Goal: Information Seeking & Learning: Find specific fact

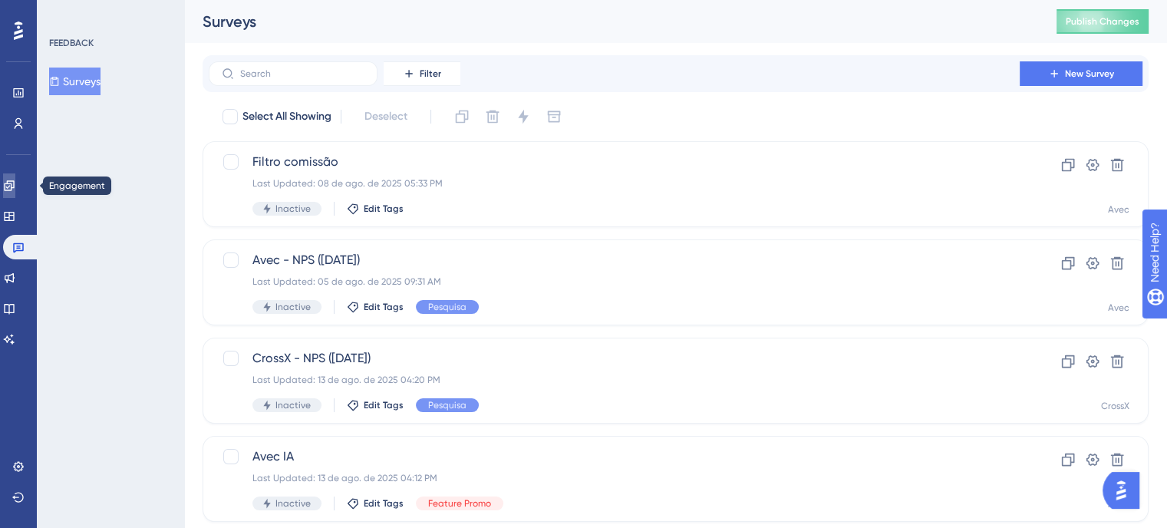
click at [15, 196] on link at bounding box center [9, 185] width 12 height 25
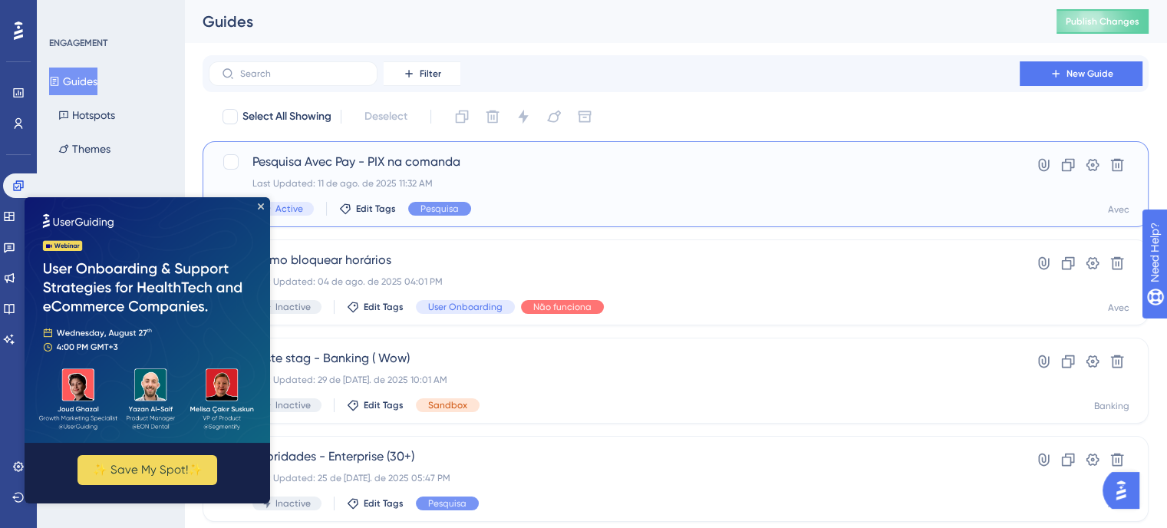
click at [469, 170] on span "Pesquisa Avec Pay - PIX na comanda" at bounding box center [613, 162] width 723 height 18
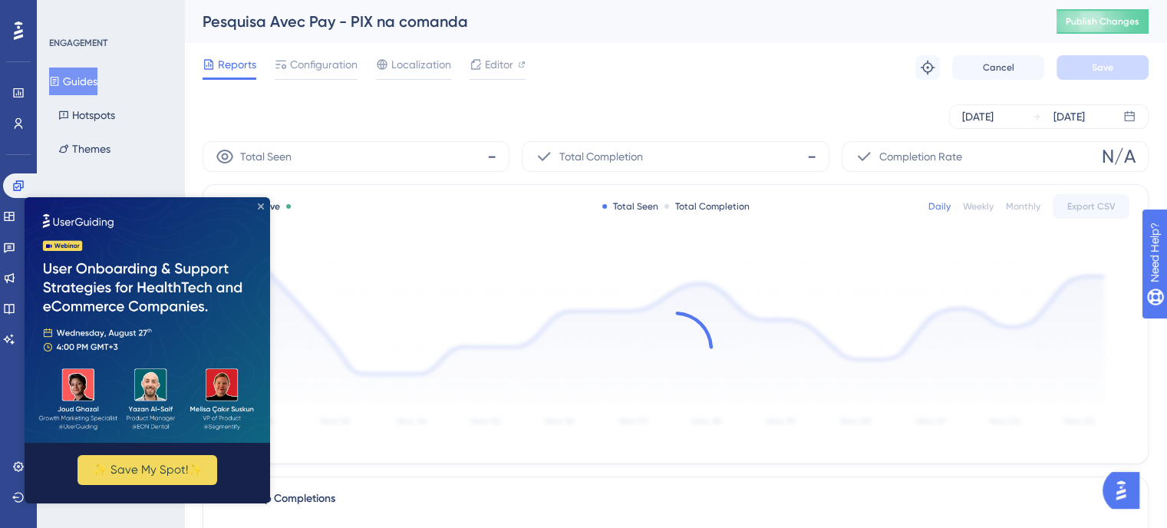
click at [258, 207] on icon "Close Preview" at bounding box center [261, 206] width 6 height 6
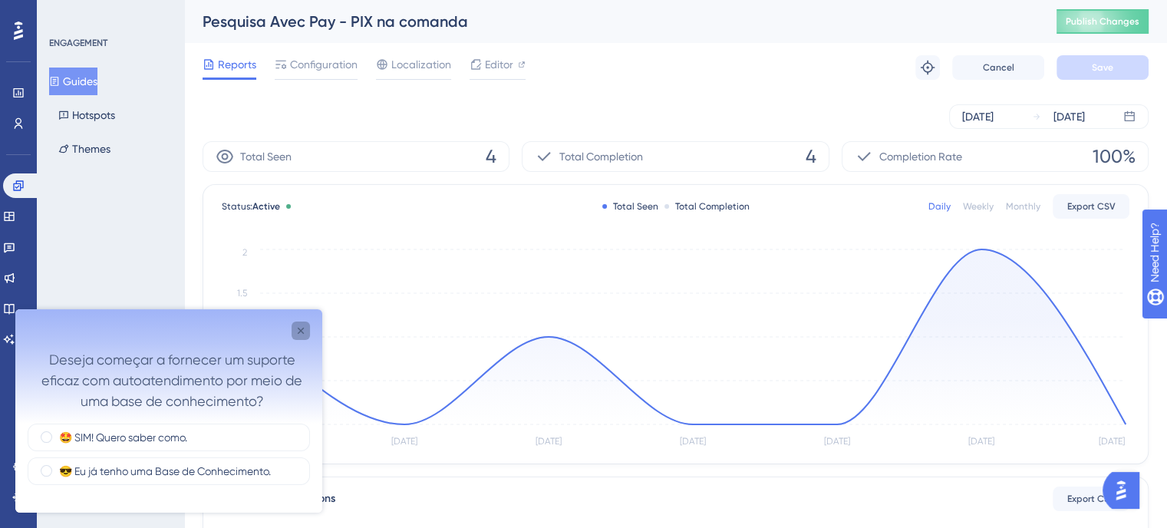
click at [298, 331] on icon "Close survey" at bounding box center [301, 330] width 12 height 12
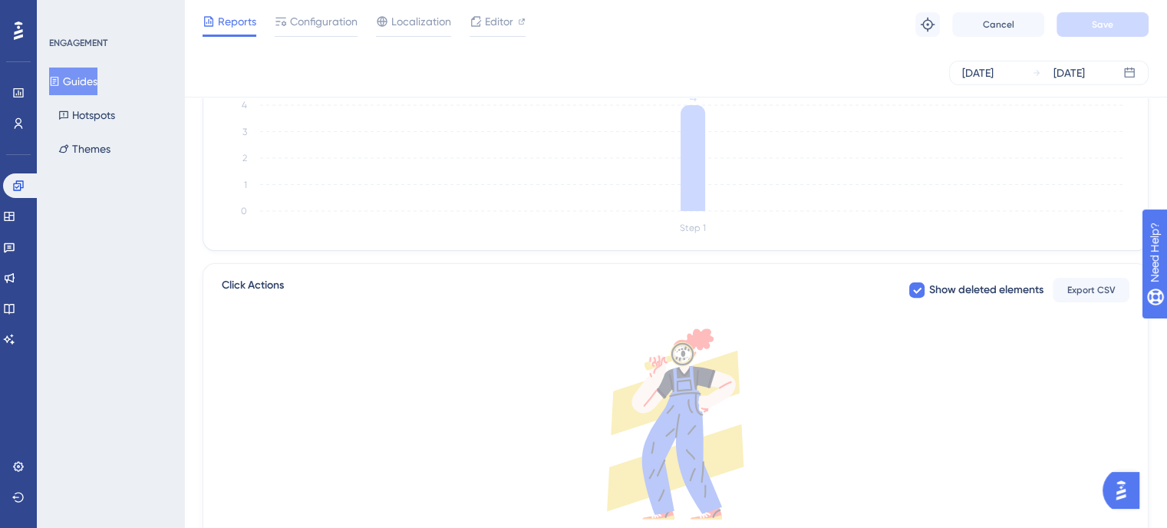
scroll to position [313, 0]
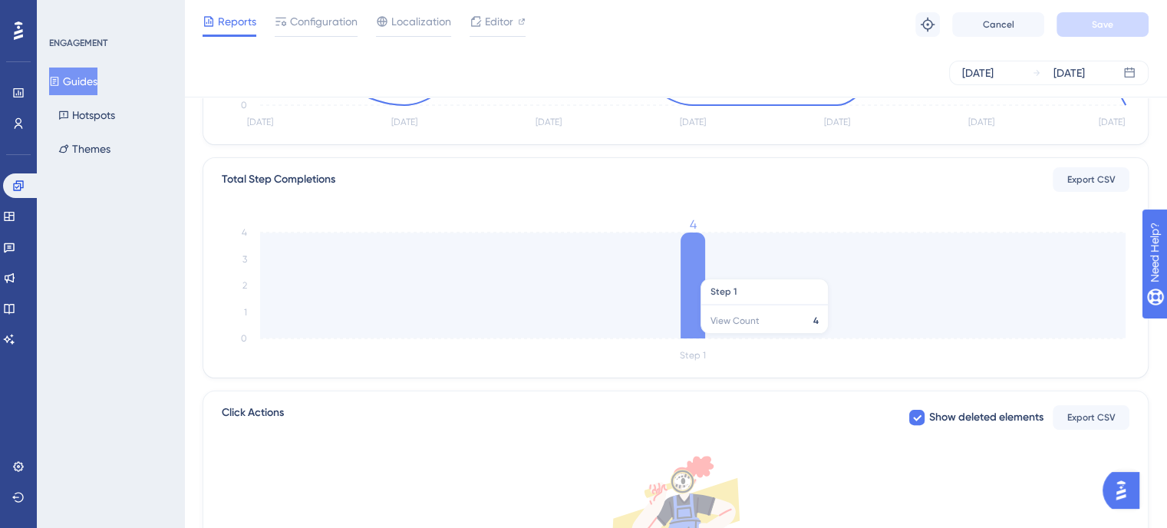
click at [676, 271] on icon "Step 1 0 1 2 3 4 4" at bounding box center [675, 292] width 907 height 146
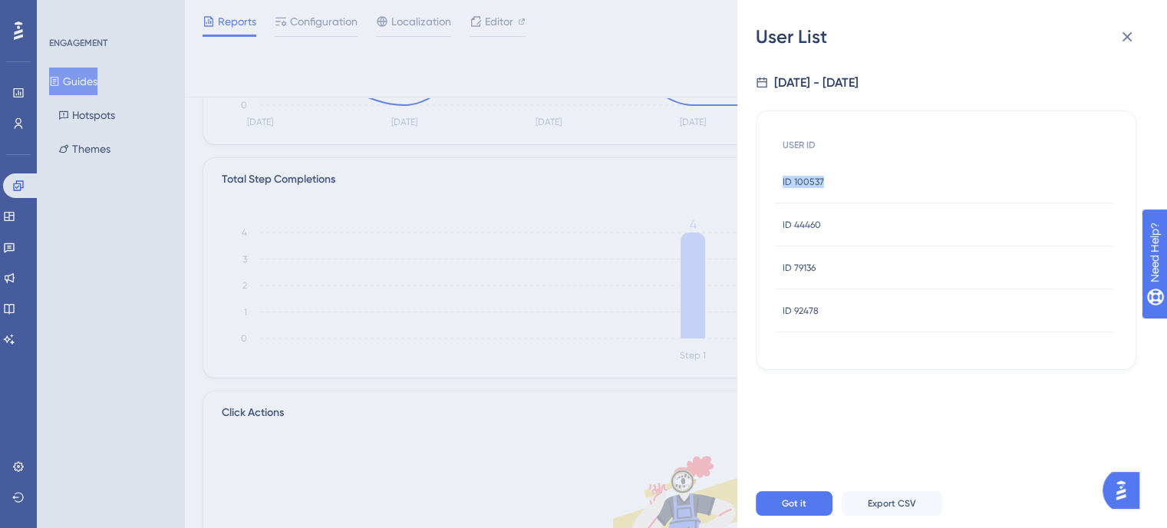
drag, startPoint x: 822, startPoint y: 182, endPoint x: 775, endPoint y: 179, distance: 47.7
click at [775, 179] on div "ID 100537 ID 100537" at bounding box center [943, 181] width 337 height 43
copy span "ID 100537"
drag, startPoint x: 819, startPoint y: 224, endPoint x: 795, endPoint y: 232, distance: 26.0
click at [795, 232] on div "ID 44460 ID 44460" at bounding box center [801, 224] width 38 height 43
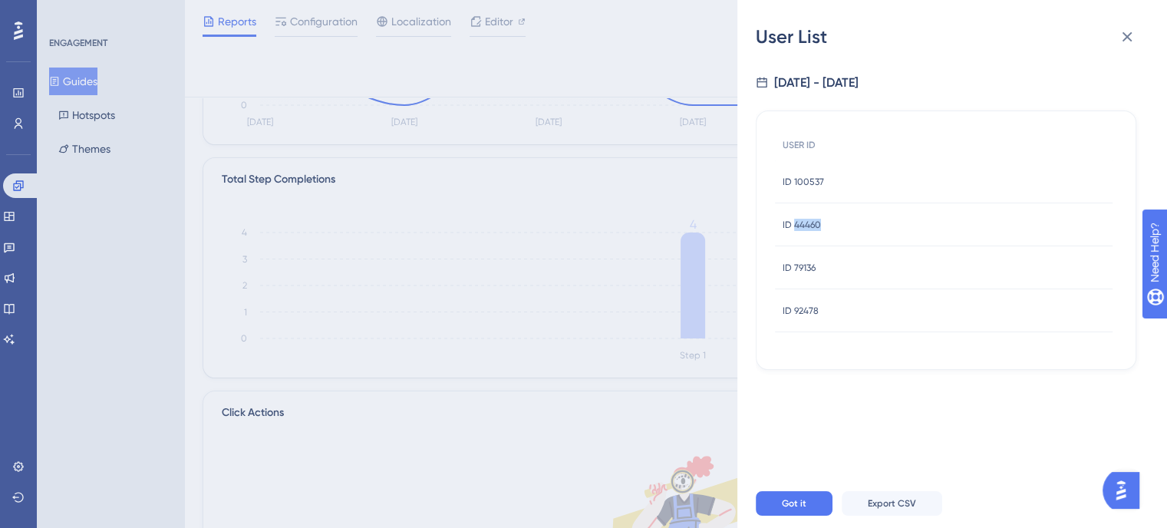
copy span "44460"
drag, startPoint x: 819, startPoint y: 274, endPoint x: 793, endPoint y: 274, distance: 26.1
click at [793, 274] on div "ID 79136 ID 79136" at bounding box center [943, 267] width 337 height 43
copy span "79136"
drag, startPoint x: 816, startPoint y: 307, endPoint x: 795, endPoint y: 311, distance: 21.8
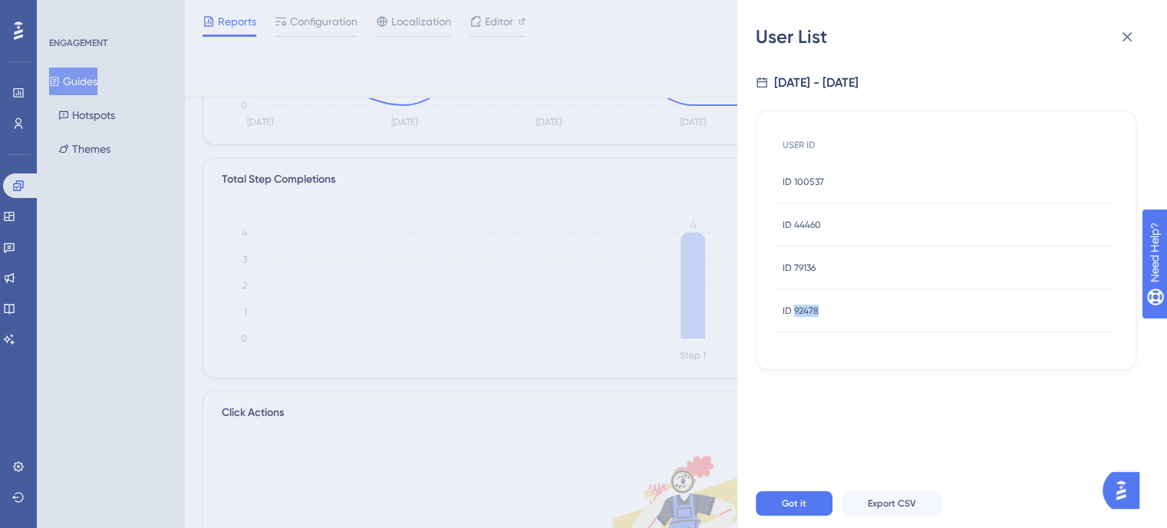
click at [795, 311] on span "ID 92478" at bounding box center [800, 310] width 36 height 12
copy span "92478"
click at [1129, 31] on icon at bounding box center [1126, 37] width 18 height 18
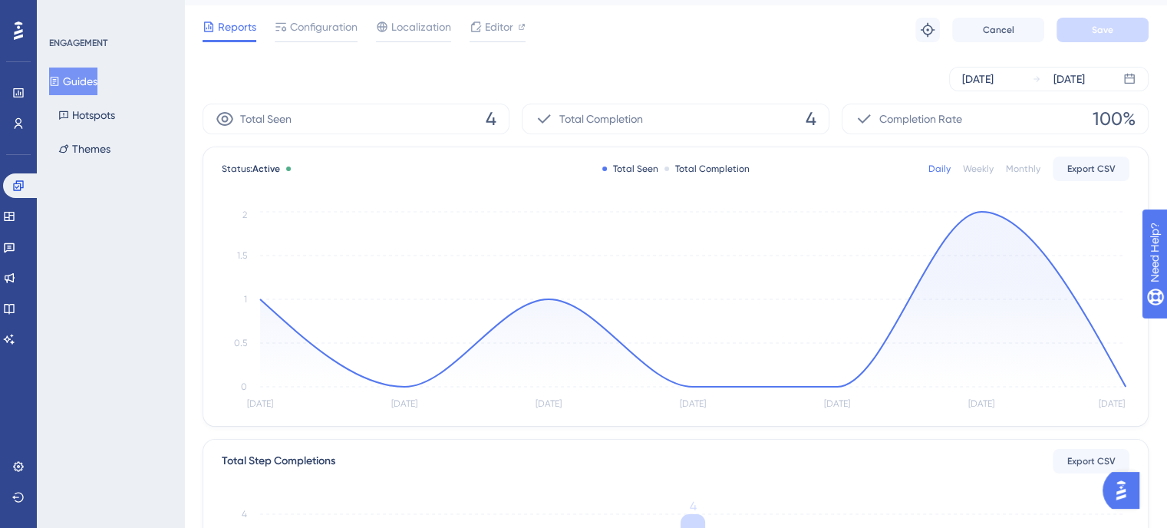
scroll to position [0, 0]
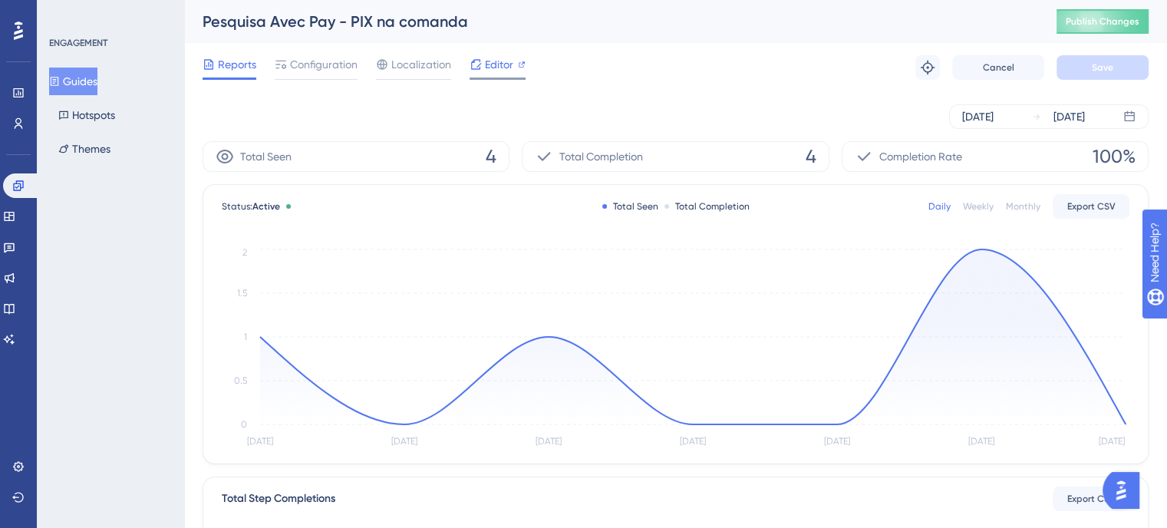
click at [488, 71] on span "Editor" at bounding box center [499, 64] width 28 height 18
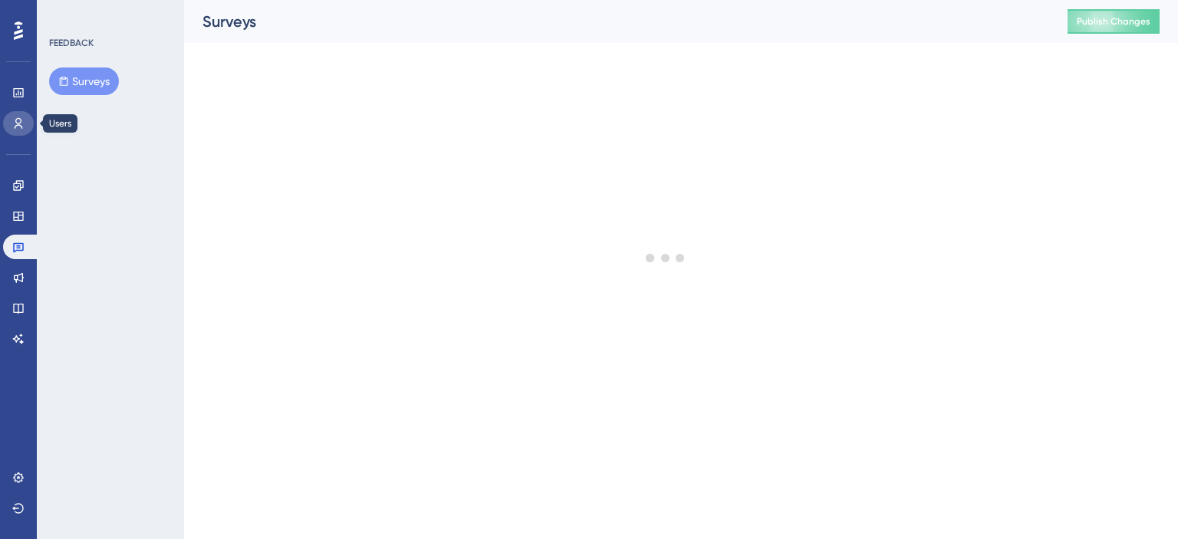
click at [8, 115] on link at bounding box center [18, 123] width 31 height 25
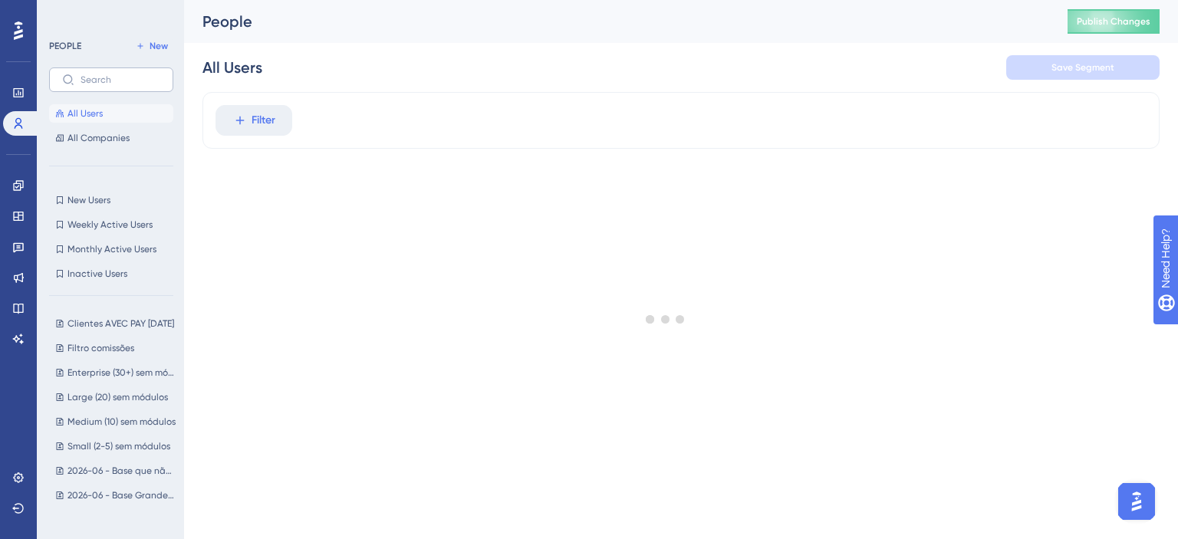
click at [133, 87] on label at bounding box center [111, 79] width 124 height 25
click at [133, 85] on input "text" at bounding box center [121, 79] width 80 height 11
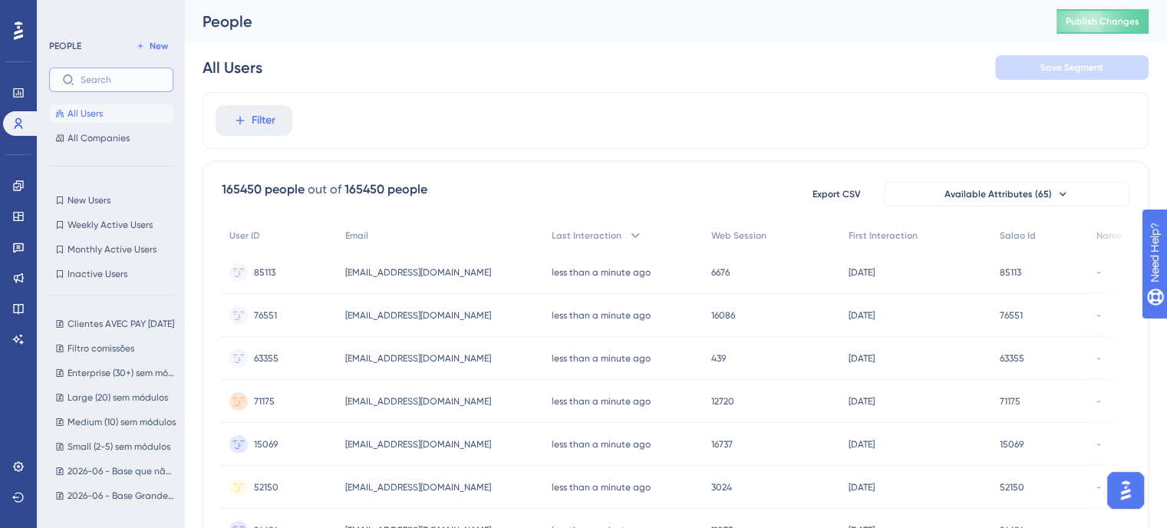
paste input "ID 100537"
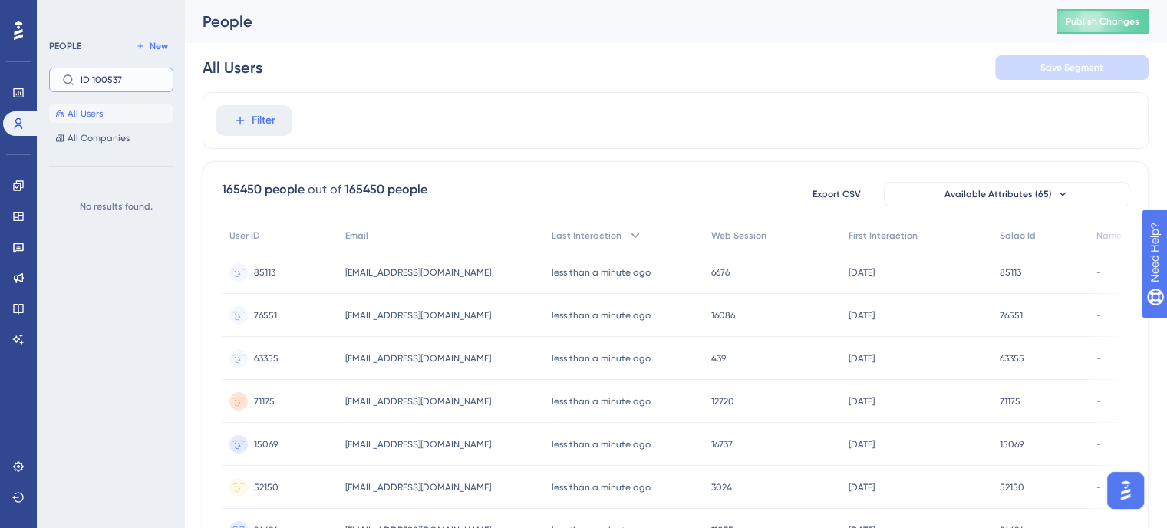
type input "ID 100537"
click at [390, 120] on div "Filter" at bounding box center [675, 120] width 946 height 57
click at [288, 110] on button "Filter" at bounding box center [254, 120] width 77 height 31
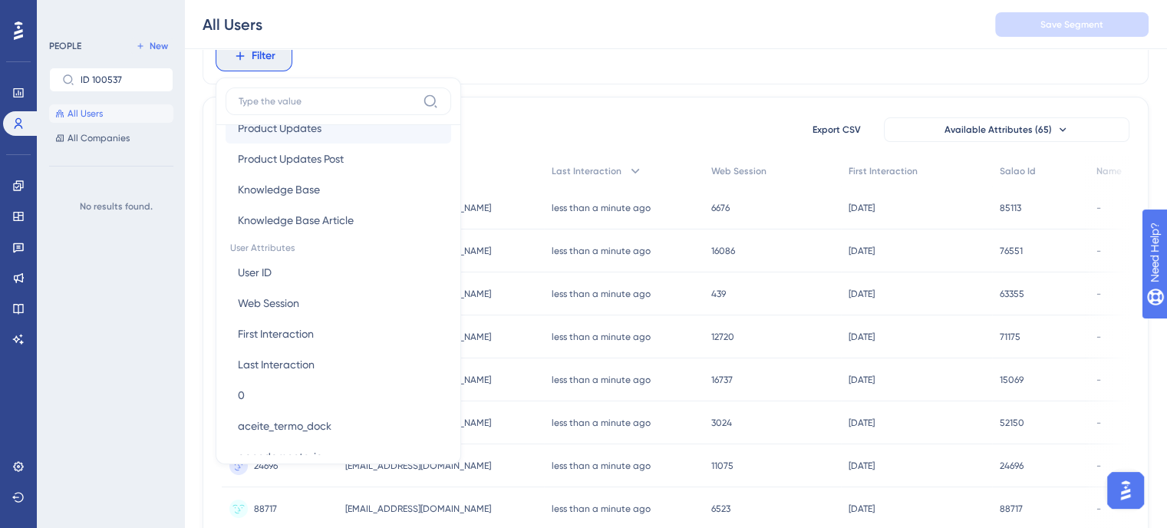
scroll to position [614, 0]
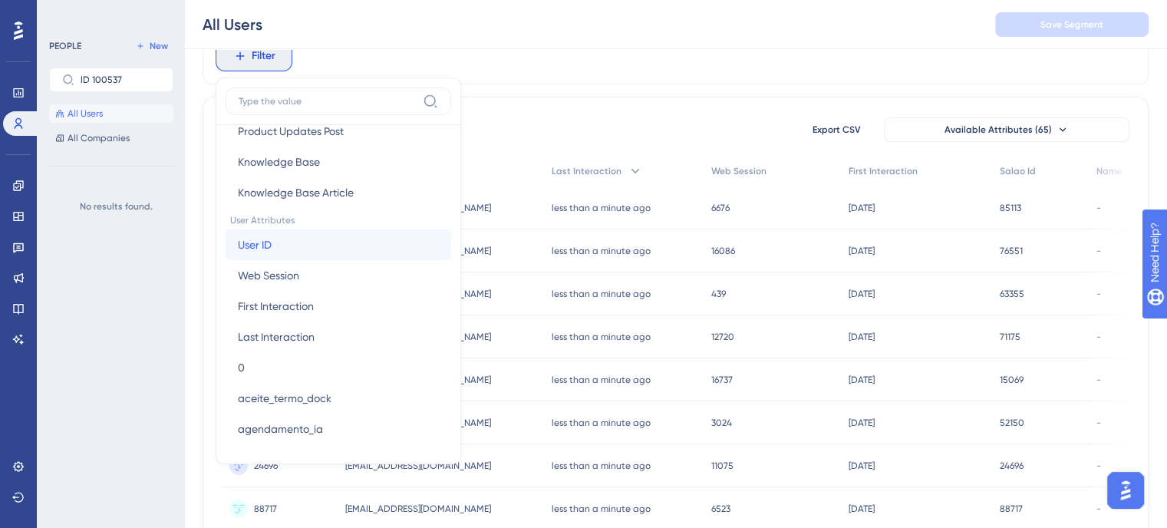
click at [285, 255] on button "User ID User ID" at bounding box center [337, 244] width 225 height 31
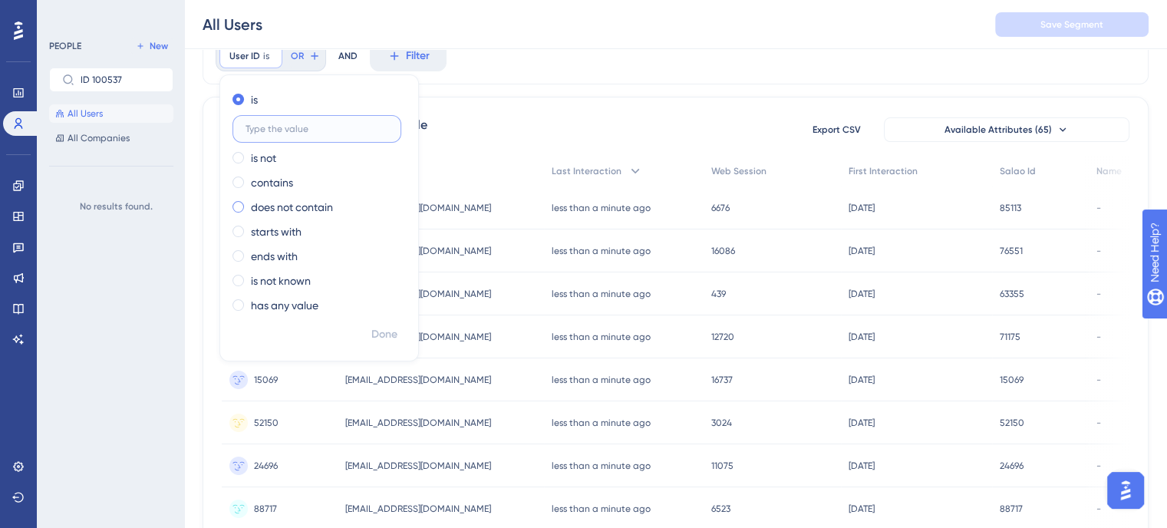
paste input "ID 100537"
type input "ID 100537"
click at [380, 325] on span "Done" at bounding box center [384, 334] width 26 height 18
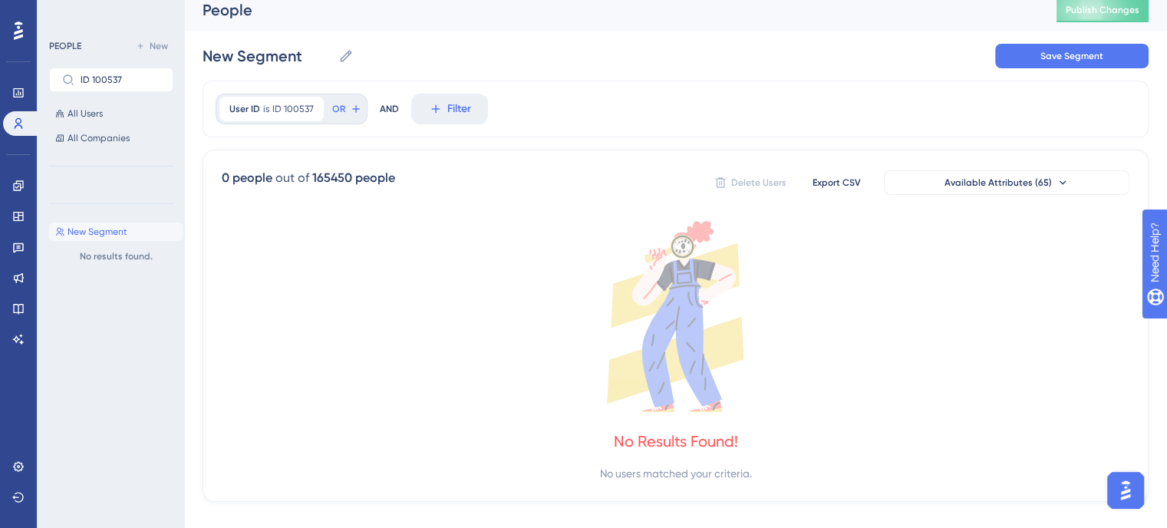
scroll to position [0, 0]
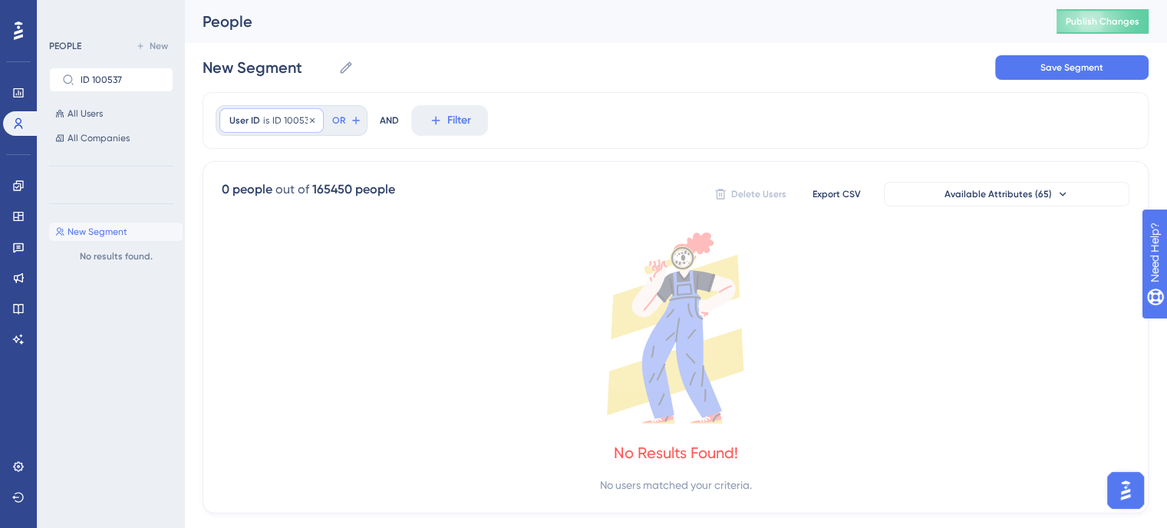
click at [287, 116] on span "ID 100537" at bounding box center [292, 120] width 41 height 12
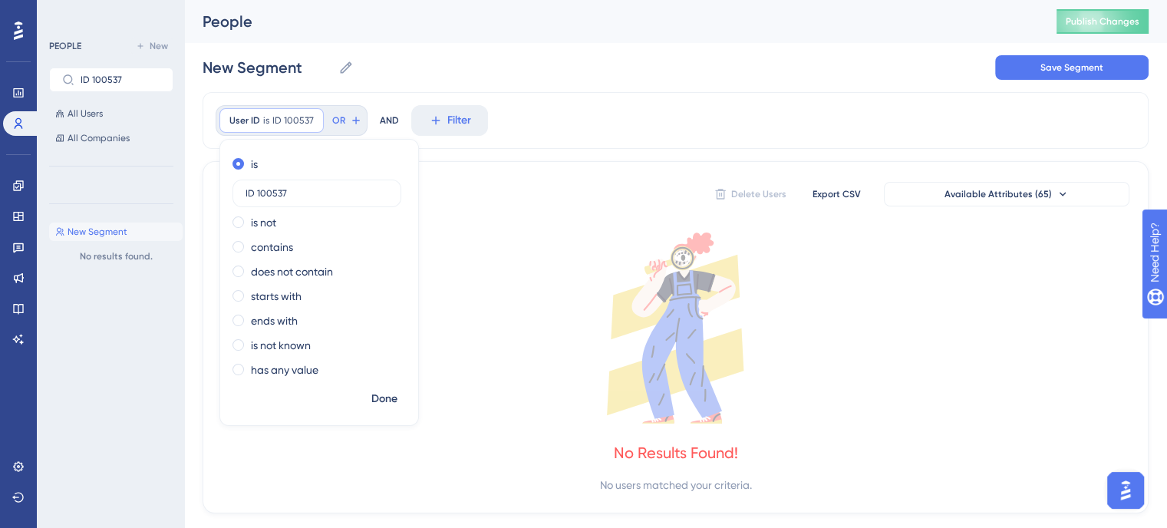
drag, startPoint x: 257, startPoint y: 194, endPoint x: 176, endPoint y: 202, distance: 81.0
click at [184, 202] on div "Performance Users Engagement Widgets Feedback Product Updates Knowledge Base AI…" at bounding box center [675, 269] width 982 height 538
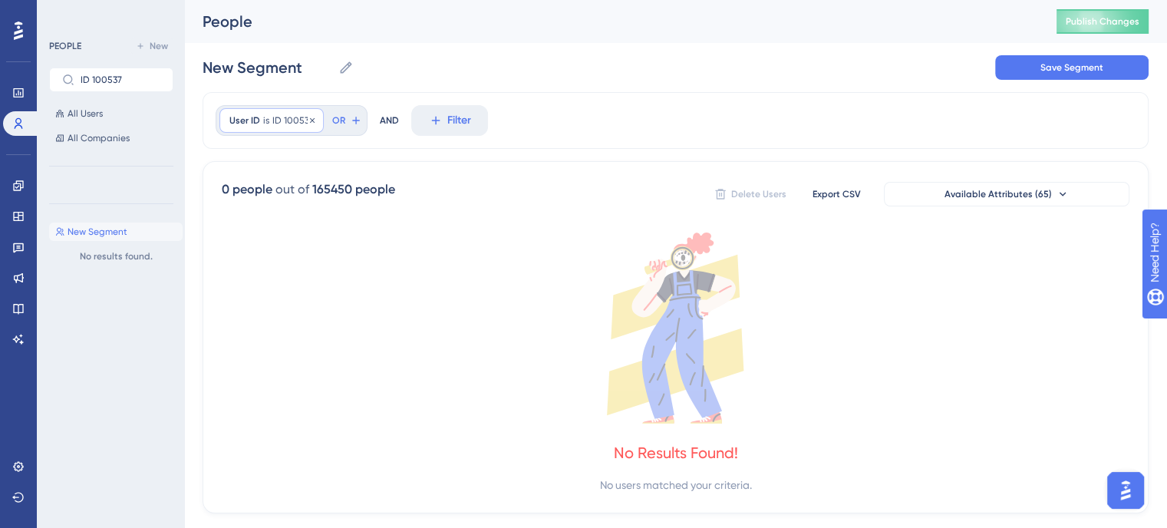
click at [288, 121] on span "ID 100537" at bounding box center [292, 120] width 41 height 12
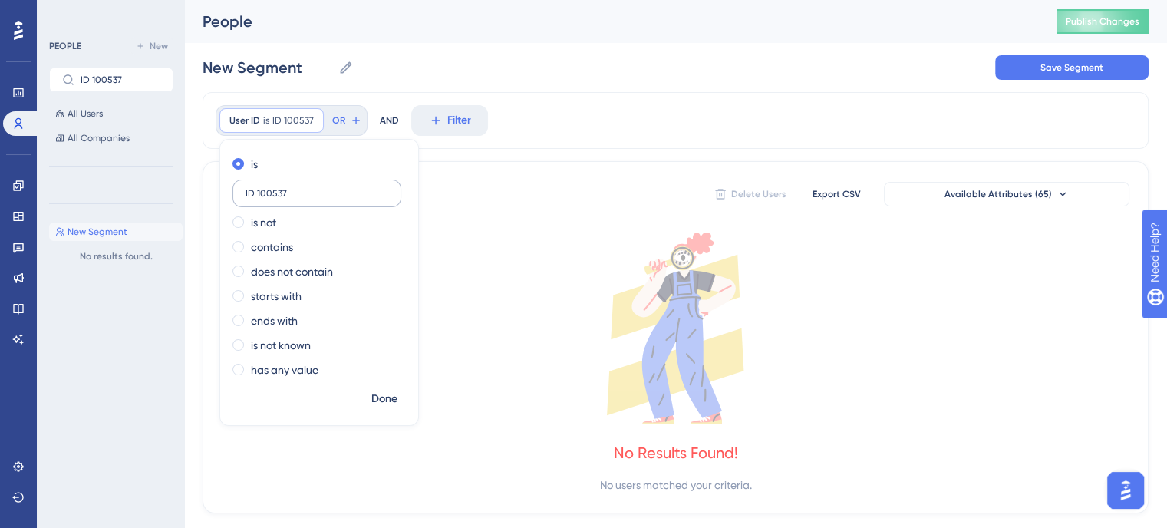
click at [255, 196] on input "ID 100537" at bounding box center [316, 193] width 143 height 11
click at [311, 196] on input "100537" at bounding box center [316, 193] width 143 height 11
type input "100537"
click at [385, 399] on span "Done" at bounding box center [384, 399] width 26 height 18
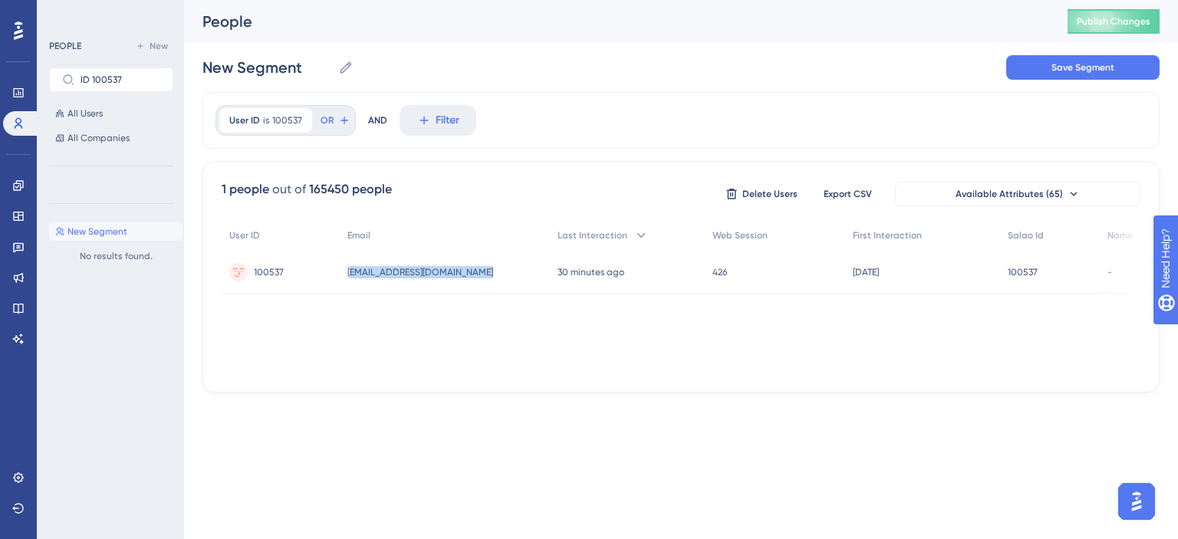
drag, startPoint x: 484, startPoint y: 277, endPoint x: 354, endPoint y: 278, distance: 129.6
click at [354, 278] on div "[EMAIL_ADDRESS][DOMAIN_NAME] [EMAIL_ADDRESS][DOMAIN_NAME]" at bounding box center [444, 272] width 209 height 43
click at [281, 94] on div "User ID is 100537 100537 Remove OR AND Filter" at bounding box center [680, 120] width 957 height 57
click at [279, 110] on div "User ID is 100537 100537 Remove" at bounding box center [265, 120] width 93 height 25
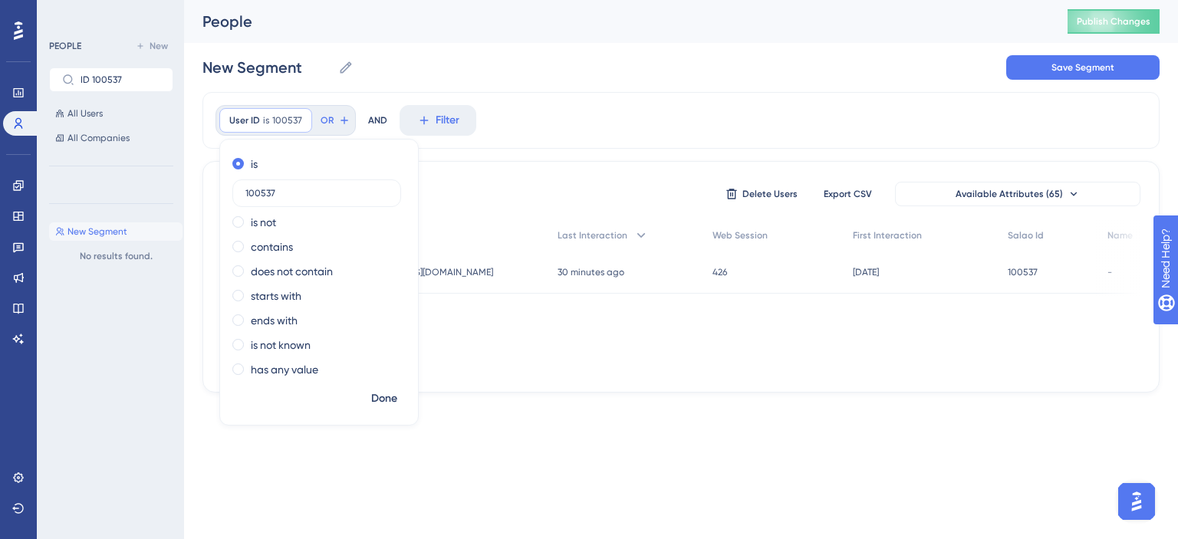
drag, startPoint x: 280, startPoint y: 189, endPoint x: 230, endPoint y: 193, distance: 50.0
click at [230, 193] on div "is 100537 is not contains does not contain starts with ends with is not known h…" at bounding box center [319, 268] width 198 height 233
type input "44460"
click at [384, 398] on span "Done" at bounding box center [384, 399] width 26 height 18
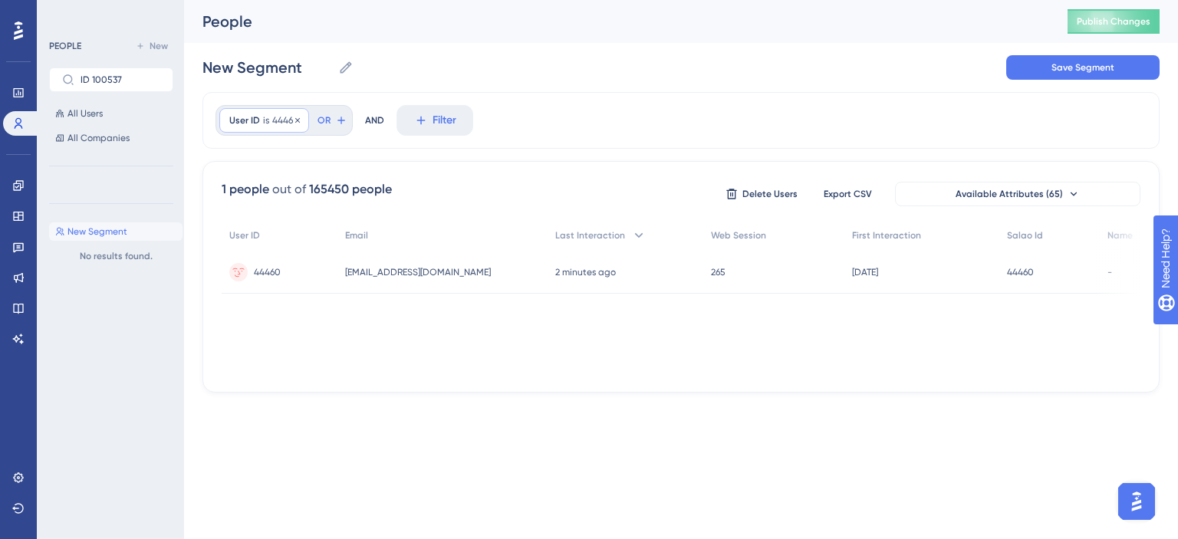
click at [267, 126] on span "is" at bounding box center [266, 120] width 6 height 12
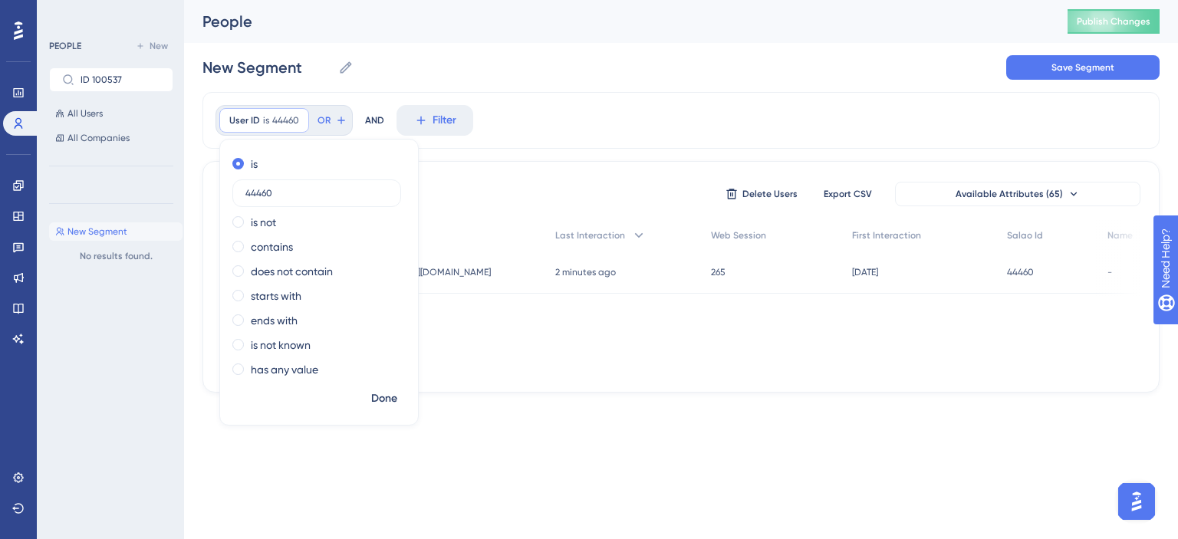
drag, startPoint x: 282, startPoint y: 197, endPoint x: 206, endPoint y: 199, distance: 76.7
click at [206, 199] on div "User ID is 44460 44460 Remove is 44460 is not contains does not contain starts …" at bounding box center [680, 242] width 957 height 301
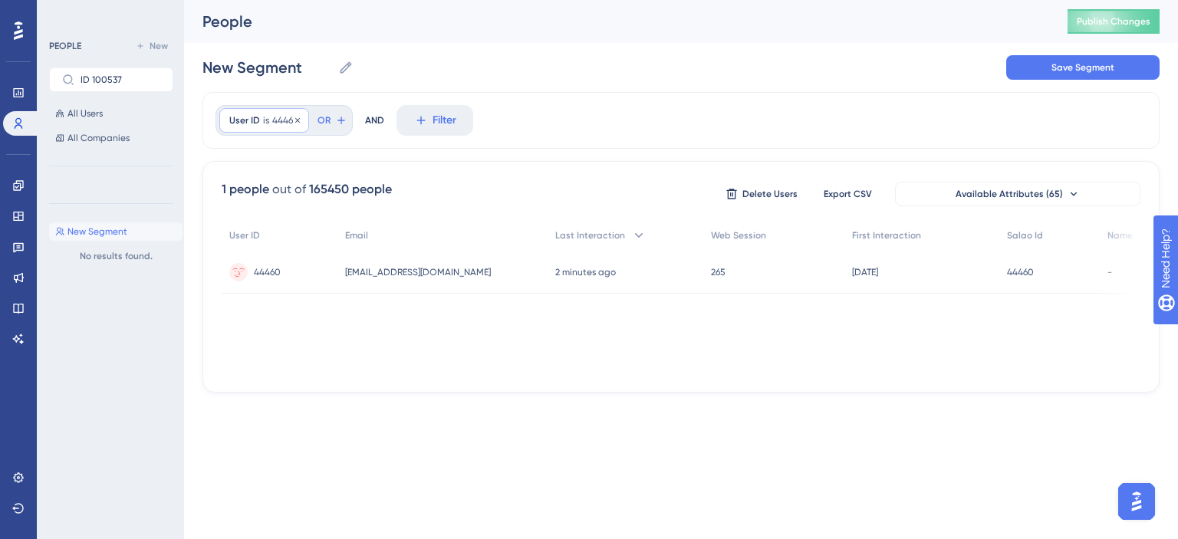
click at [265, 110] on div "User ID is 44460 44460 Remove" at bounding box center [264, 120] width 90 height 25
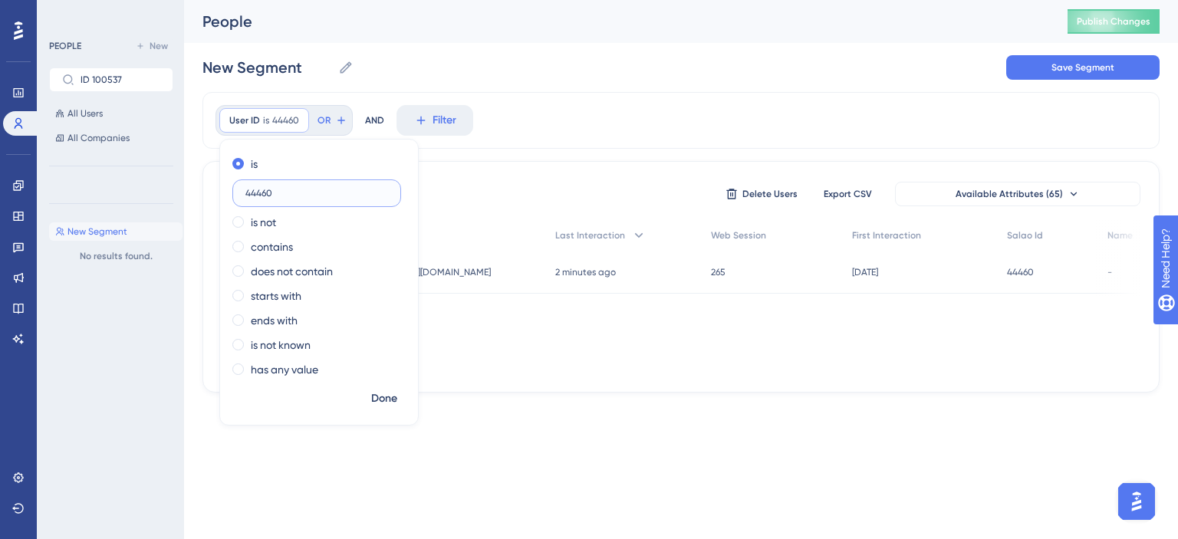
drag, startPoint x: 274, startPoint y: 199, endPoint x: 242, endPoint y: 189, distance: 32.8
click at [242, 189] on label "44460" at bounding box center [316, 193] width 169 height 28
paste input "79136"
type input "79136"
click at [387, 409] on button "Done" at bounding box center [384, 399] width 43 height 28
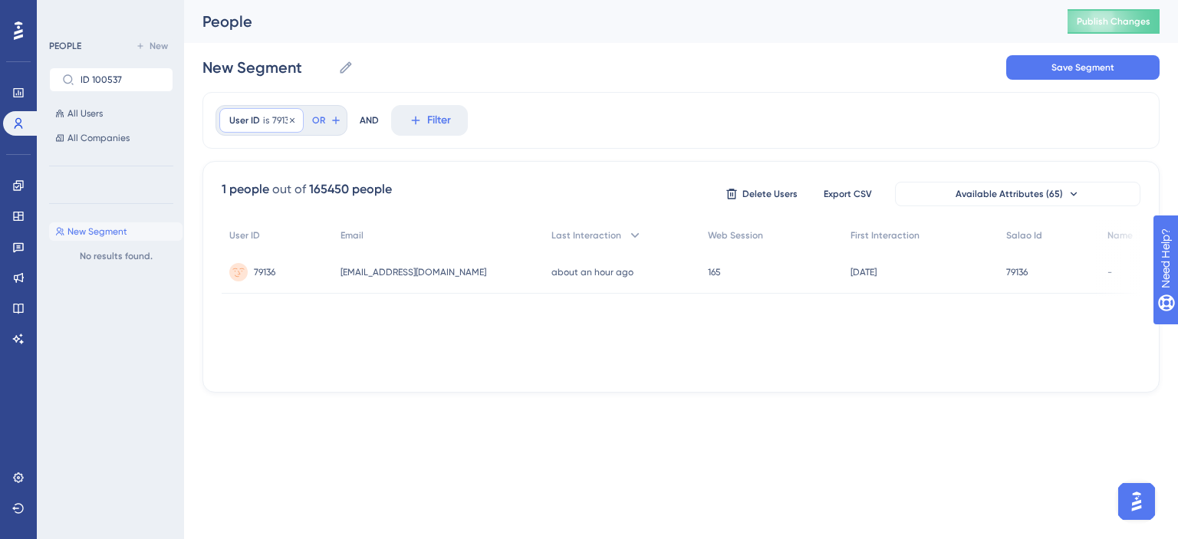
click at [273, 118] on span "79136" at bounding box center [282, 120] width 21 height 12
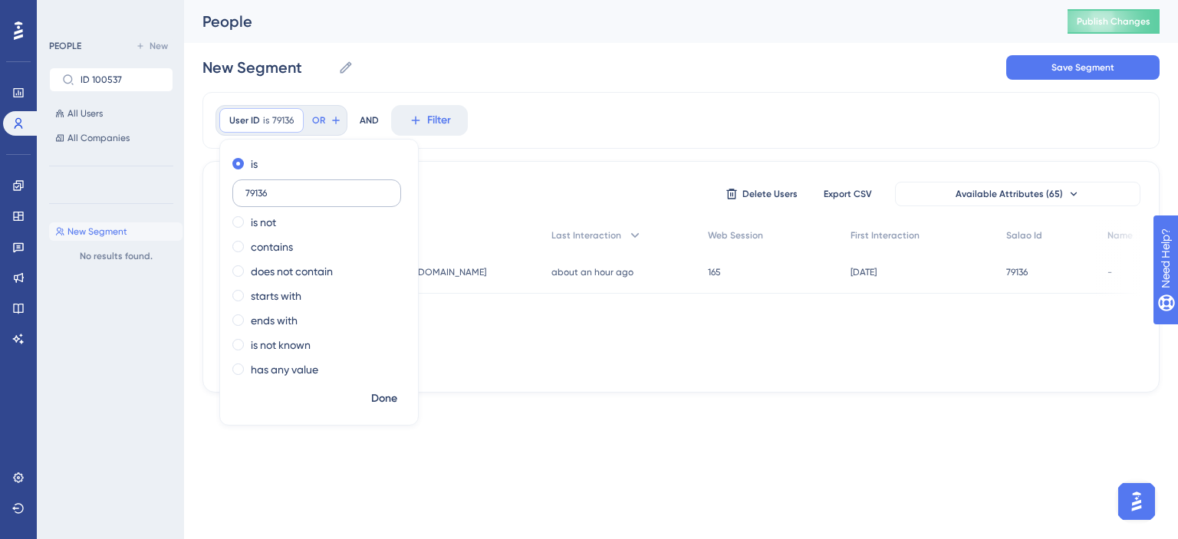
drag, startPoint x: 276, startPoint y: 189, endPoint x: 242, endPoint y: 191, distance: 34.6
click at [242, 191] on label "79136" at bounding box center [316, 193] width 169 height 28
type input "92478"
click at [377, 385] on button "Done" at bounding box center [384, 399] width 43 height 28
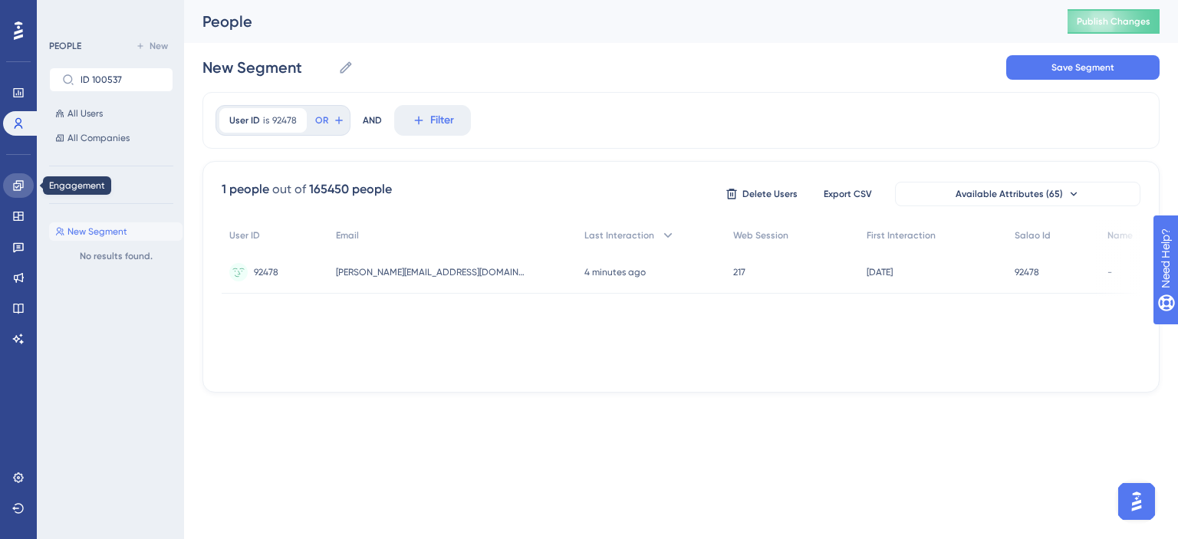
click at [18, 183] on icon at bounding box center [18, 185] width 10 height 10
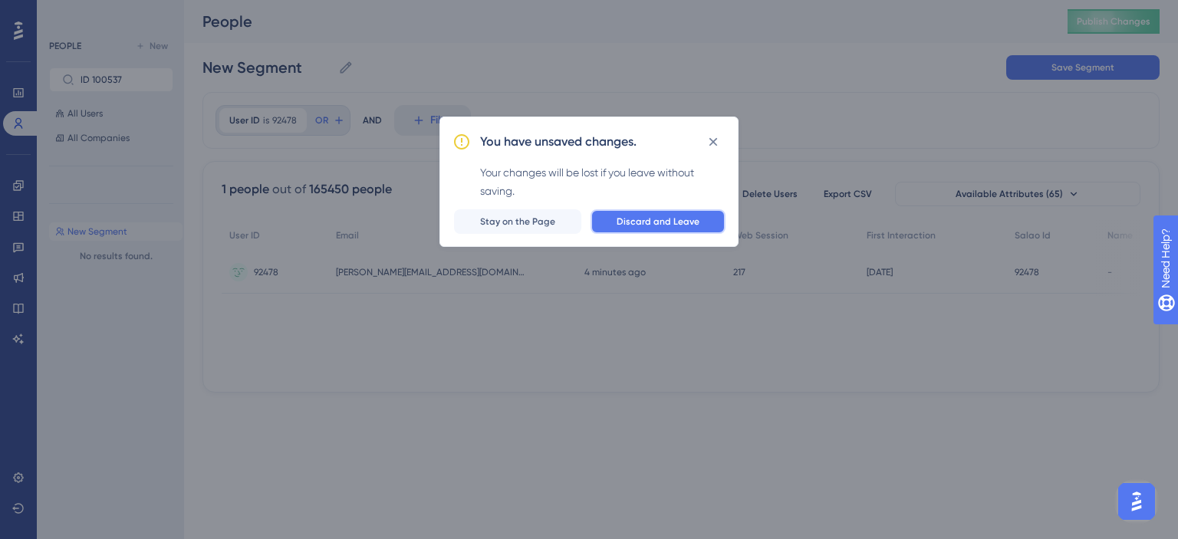
click at [644, 226] on span "Discard and Leave" at bounding box center [658, 222] width 83 height 12
